Goal: Information Seeking & Learning: Find specific fact

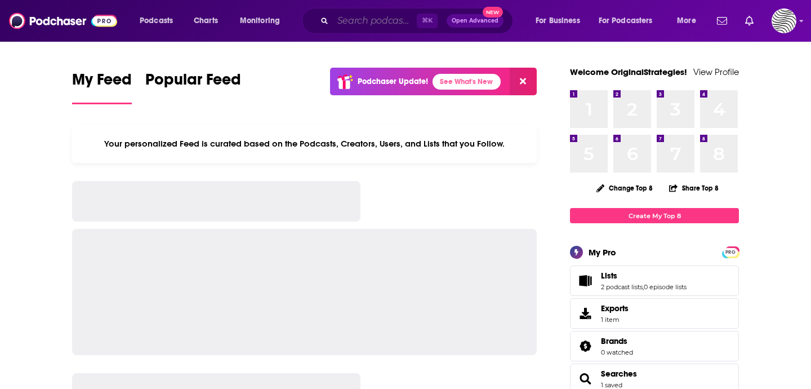
click at [377, 17] on input "Search podcasts, credits, & more..." at bounding box center [375, 21] width 84 height 18
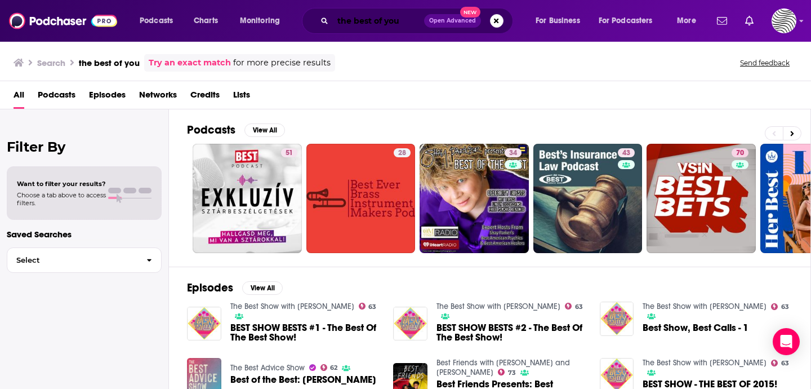
click at [389, 18] on input "the best of you" at bounding box center [378, 21] width 91 height 18
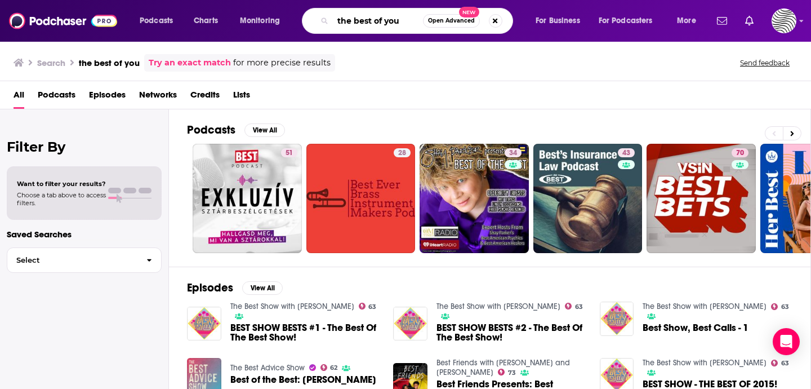
click at [389, 18] on input "the best of you" at bounding box center [378, 21] width 90 height 18
type input "[PERSON_NAME]"
